Goal: Transaction & Acquisition: Purchase product/service

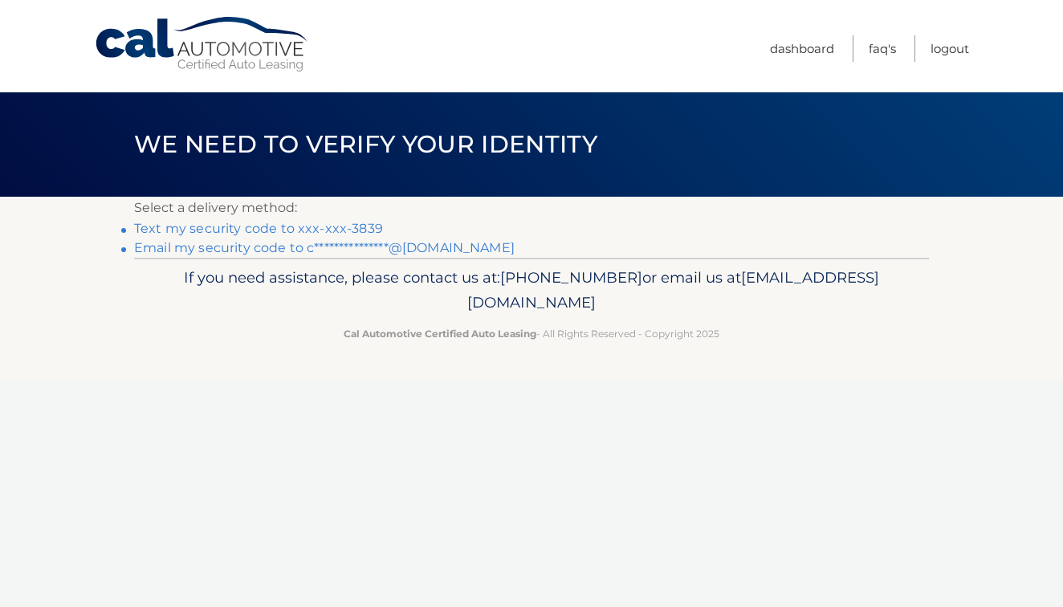
click at [368, 228] on link "Text my security code to xxx-xxx-3839" at bounding box center [258, 228] width 249 height 15
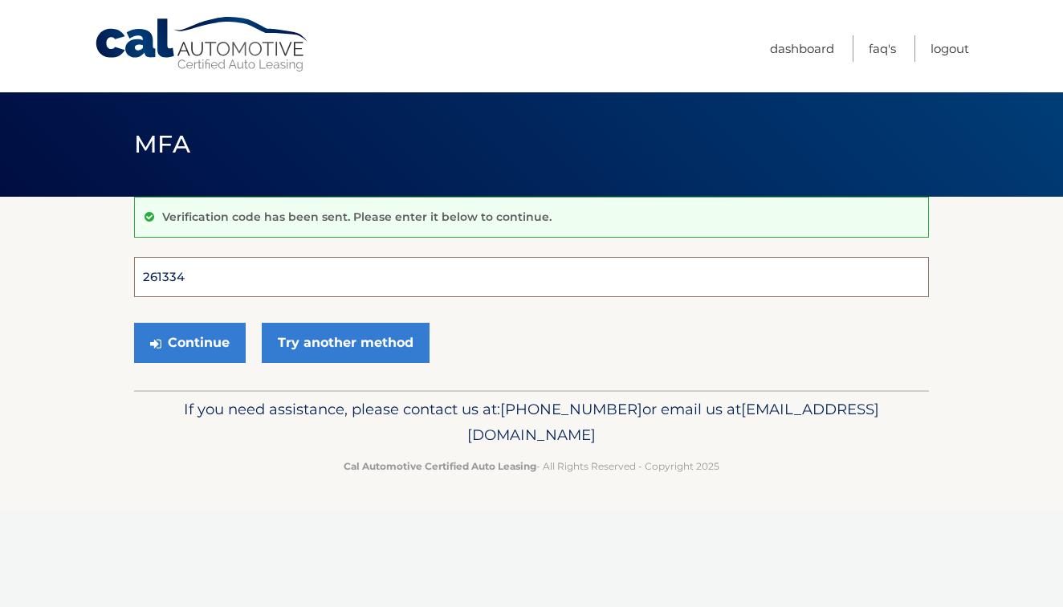
type input "261334"
click at [189, 342] on button "Continue" at bounding box center [190, 343] width 112 height 40
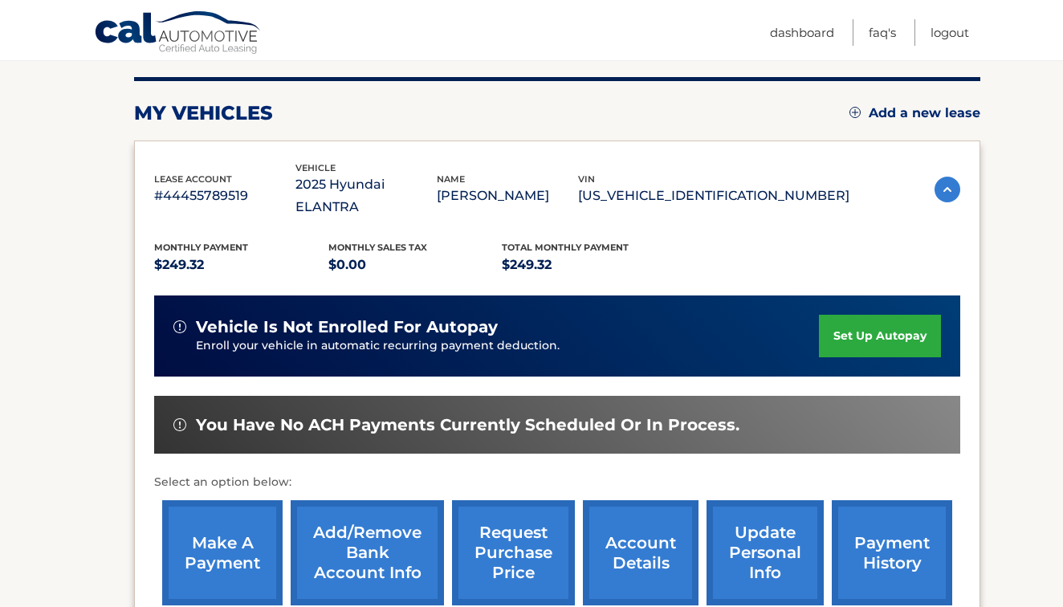
scroll to position [198, 0]
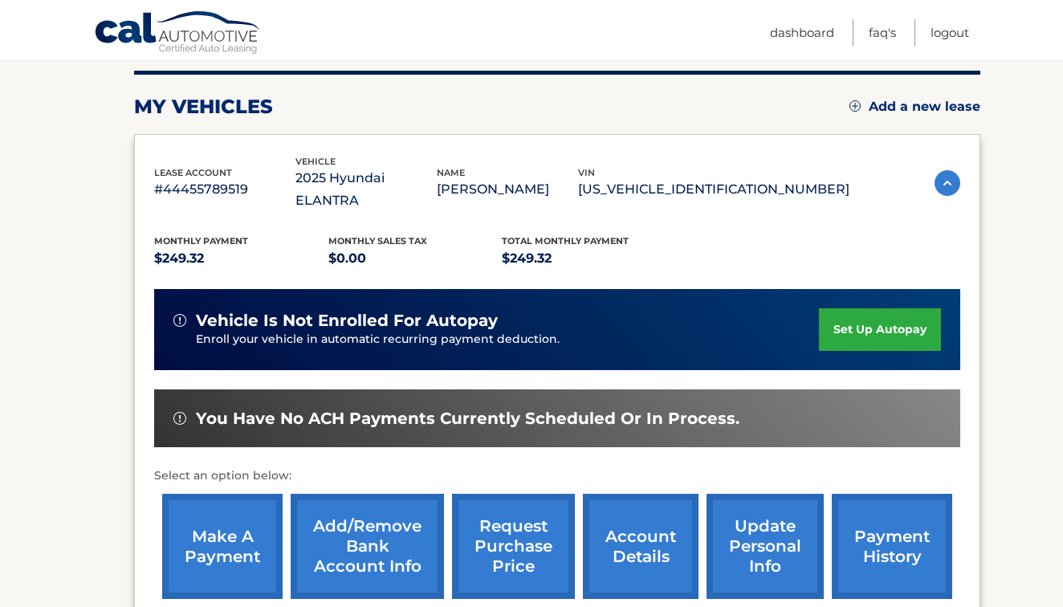
click at [244, 518] on link "make a payment" at bounding box center [222, 546] width 120 height 105
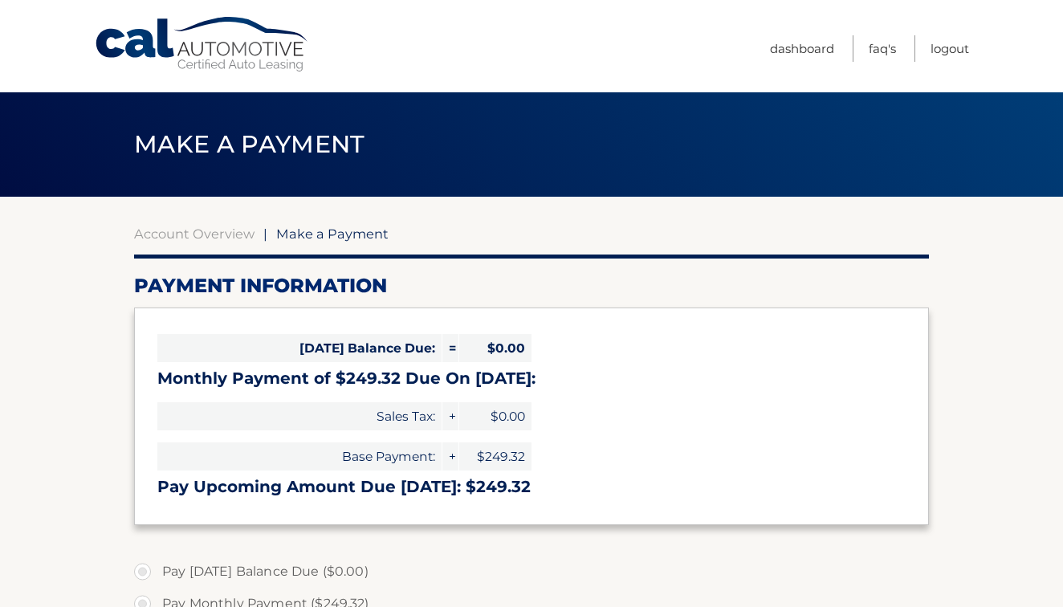
select select "MzA3MzQ0MzAtM2Q2MS00OTJlLWIxZmMtYjhhMDVjODZhZGVm"
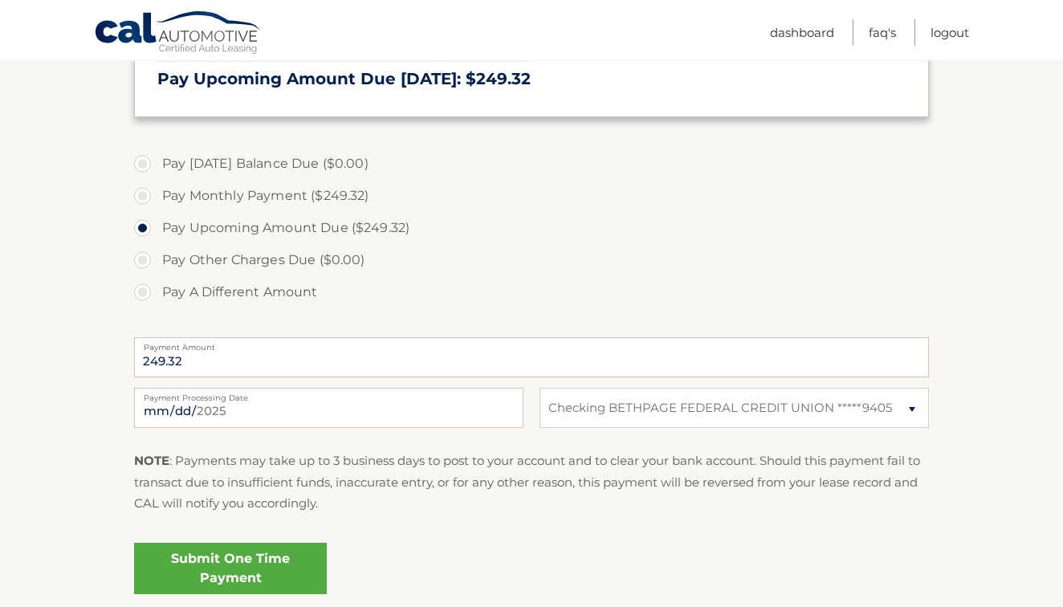
scroll to position [437, 0]
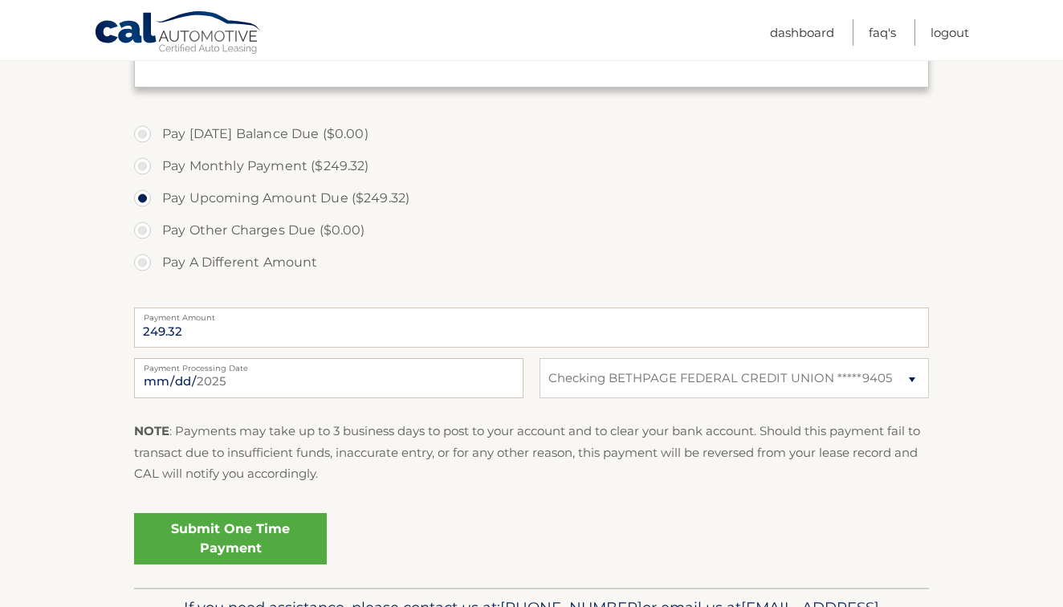
click at [271, 523] on link "Submit One Time Payment" at bounding box center [230, 538] width 193 height 51
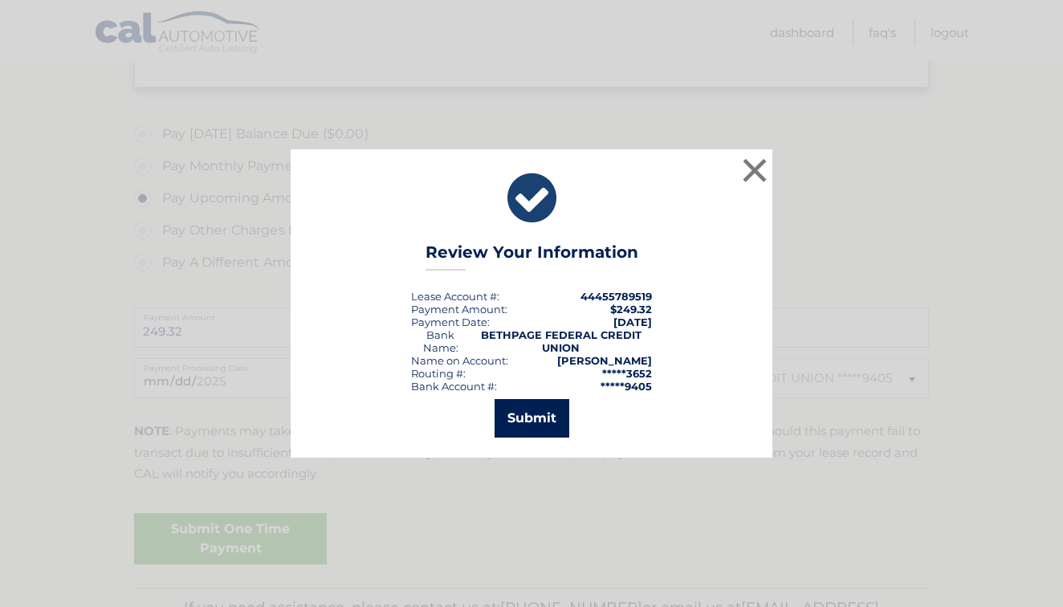
click at [511, 427] on button "Submit" at bounding box center [531, 418] width 75 height 39
